Goal: Task Accomplishment & Management: Manage account settings

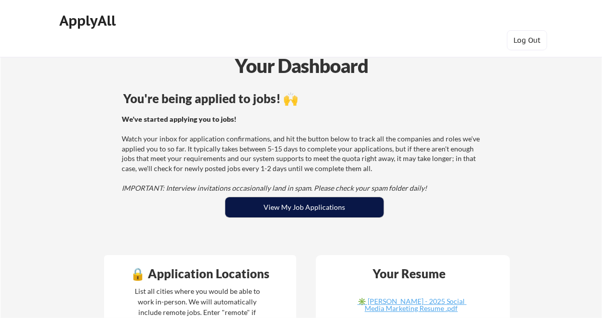
click at [323, 209] on button "View My Job Applications" at bounding box center [304, 207] width 159 height 20
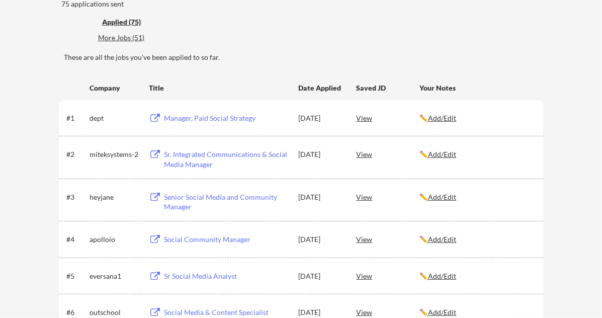
scroll to position [128, 0]
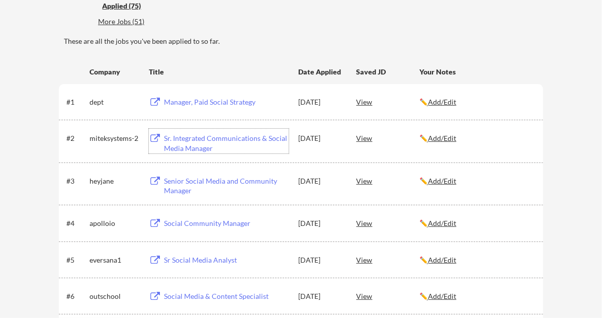
click at [237, 139] on div "Sr. Integrated Communications & Social Media Manager" at bounding box center [226, 143] width 125 height 20
click at [211, 102] on div "Manager, Paid Social Strategy" at bounding box center [226, 102] width 125 height 10
